Goal: Check status

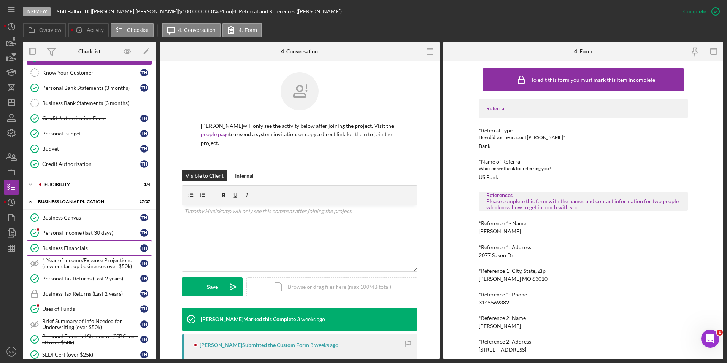
scroll to position [114, 0]
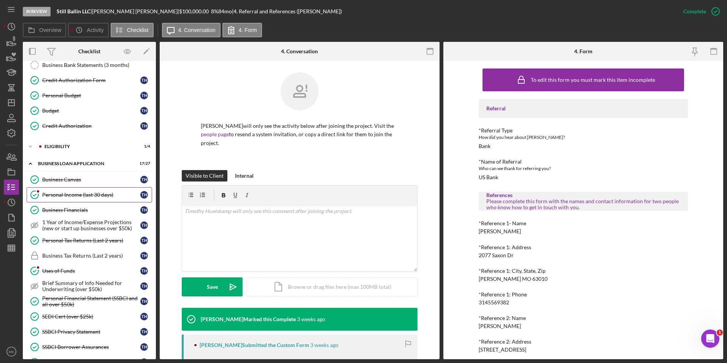
click at [70, 189] on link "Personal Income (last 30 days) Personal Income (last 30 days) T H" at bounding box center [89, 194] width 125 height 15
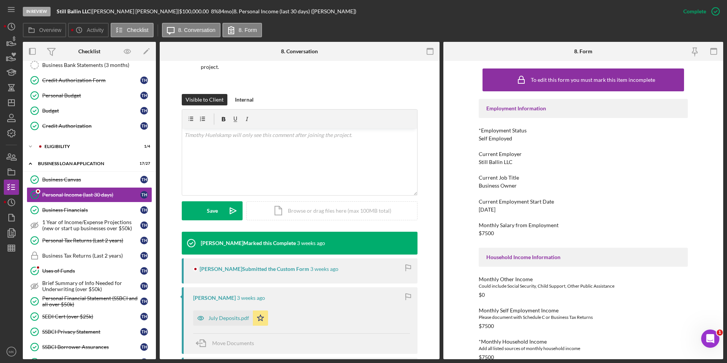
scroll to position [114, 0]
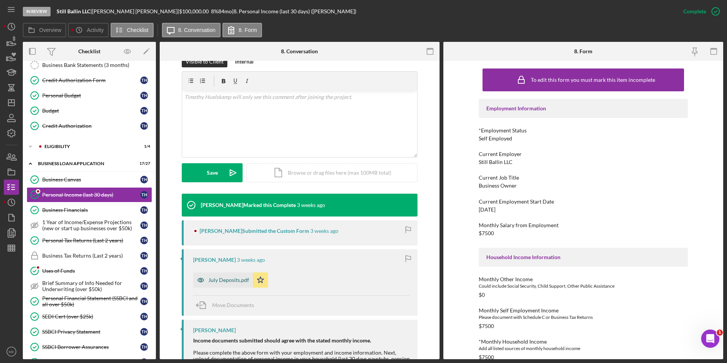
click at [232, 282] on div "July Deposits.pdf" at bounding box center [228, 280] width 41 height 6
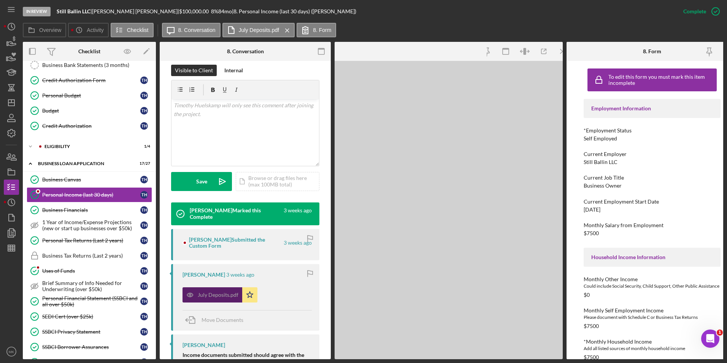
scroll to position [123, 0]
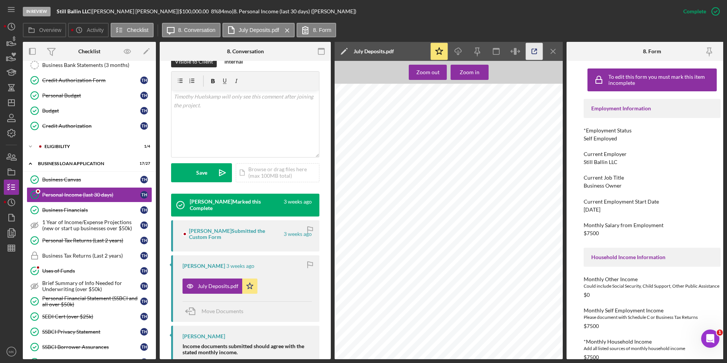
click at [530, 52] on icon "button" at bounding box center [534, 51] width 17 height 17
click at [13, 109] on icon "Icon/Dashboard" at bounding box center [11, 102] width 19 height 19
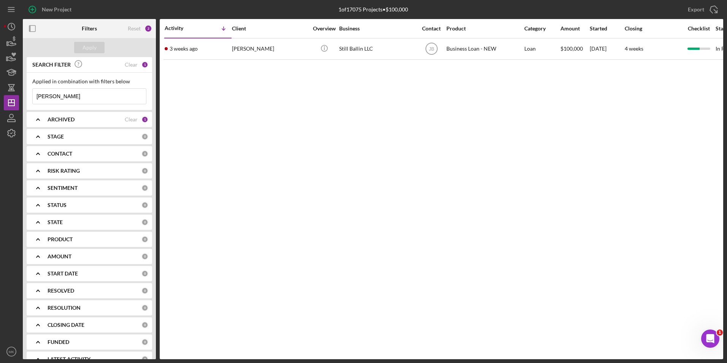
drag, startPoint x: 99, startPoint y: 100, endPoint x: -62, endPoint y: 86, distance: 161.5
click at [0, 86] on html "New Project 1 of 17075 Projects • $100,000 [PERSON_NAME] Export Icon/Export Fil…" at bounding box center [363, 181] width 727 height 363
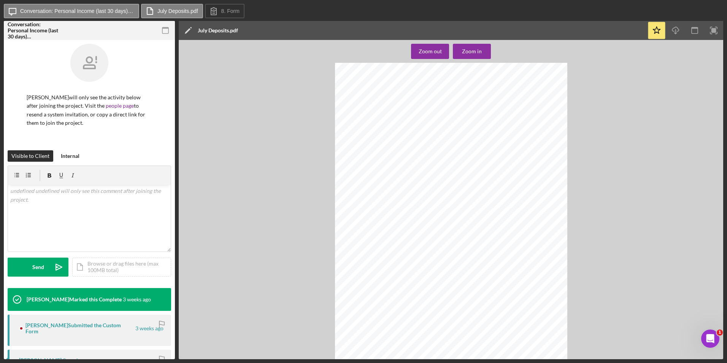
scroll to position [190, 0]
